Goal: Transaction & Acquisition: Purchase product/service

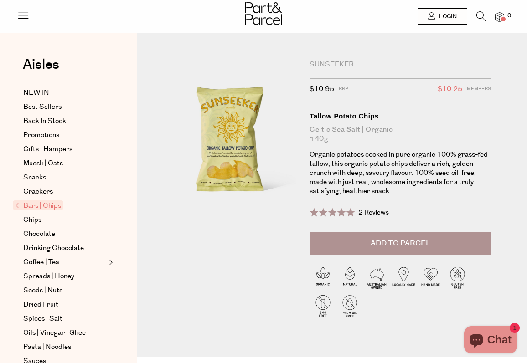
click at [364, 211] on span "2 Reviews" at bounding box center [373, 212] width 31 height 9
click at [333, 59] on div "Bars | Chips Sunseeker $10.95 RRP $10.25 Members Available: In Stock Tallow Pot…" at bounding box center [332, 201] width 390 height 311
click at [479, 13] on icon at bounding box center [481, 16] width 10 height 10
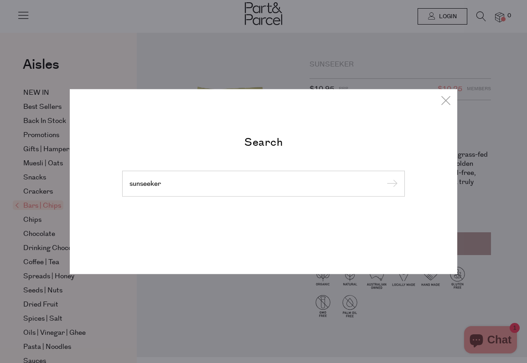
type input "sunseeker"
click at [384, 177] on input "submit" at bounding box center [391, 184] width 14 height 14
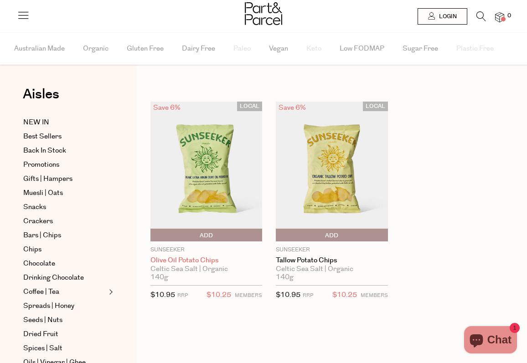
click at [195, 257] on link "Olive Oil Potato Chips" at bounding box center [206, 261] width 112 height 8
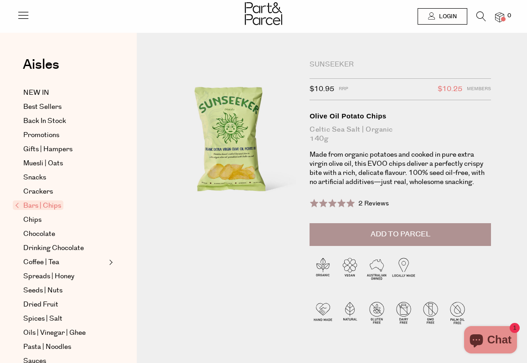
click at [365, 203] on span "2 Reviews" at bounding box center [373, 203] width 31 height 9
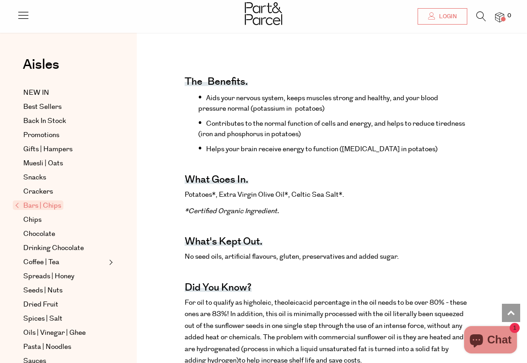
scroll to position [289, 0]
